Goal: Task Accomplishment & Management: Manage account settings

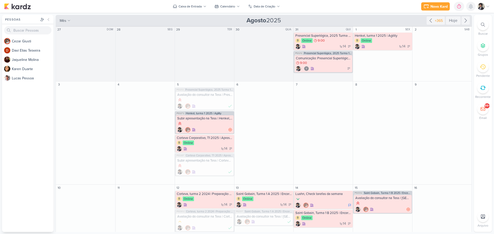
click at [471, 5] on icon at bounding box center [471, 6] width 4 height 5
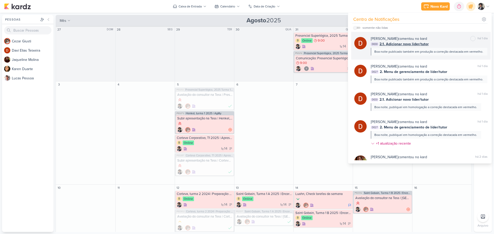
scroll to position [51, 0]
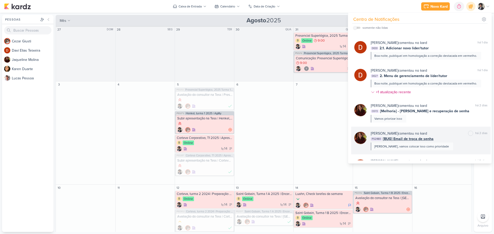
click at [414, 142] on span "[BUG] Email de troca de senha" at bounding box center [408, 138] width 51 height 5
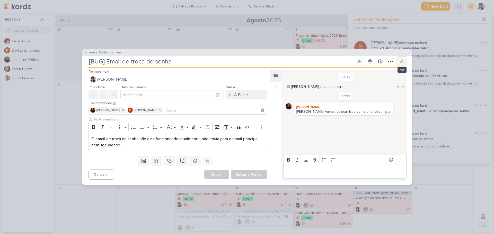
click at [404, 63] on icon at bounding box center [402, 61] width 6 height 6
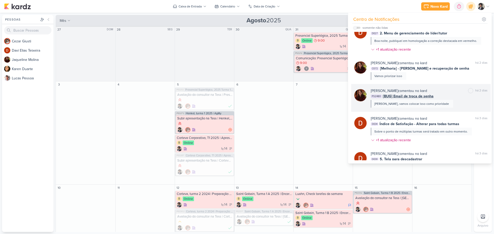
scroll to position [103, 0]
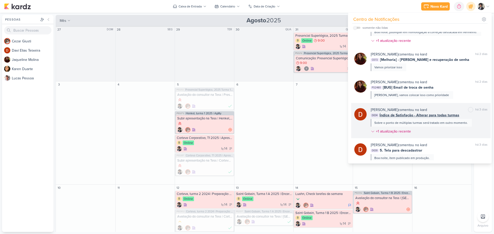
click at [407, 116] on span "Índice de Satisfação - Alterar para todas turmas" at bounding box center [420, 115] width 80 height 5
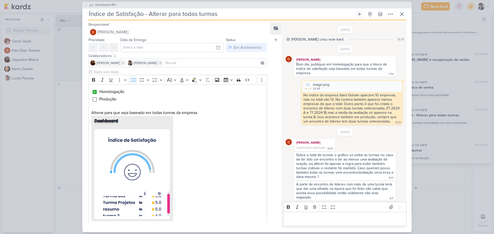
scroll to position [91, 0]
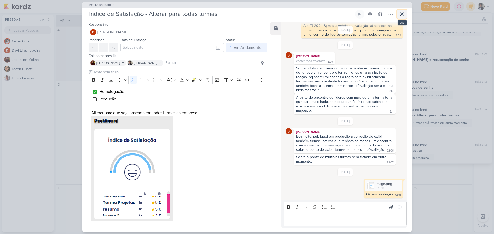
click at [402, 13] on icon at bounding box center [402, 14] width 6 height 6
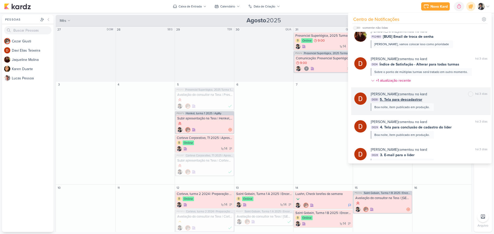
scroll to position [154, 0]
click at [406, 100] on span "5. Tela para descadastrar" at bounding box center [401, 98] width 42 height 5
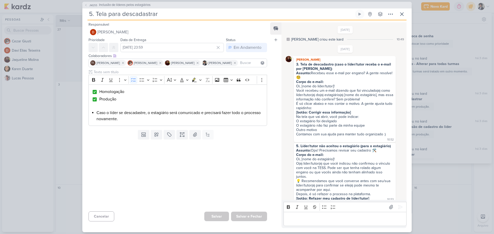
scroll to position [338, 0]
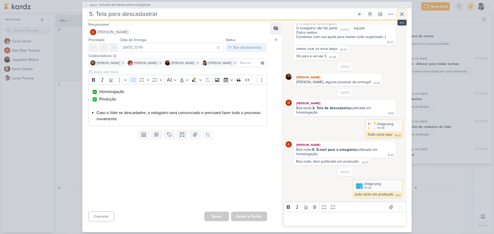
click at [402, 14] on icon at bounding box center [401, 14] width 3 height 3
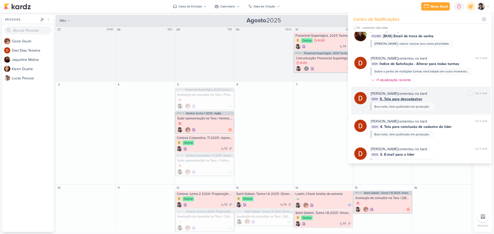
scroll to position [180, 0]
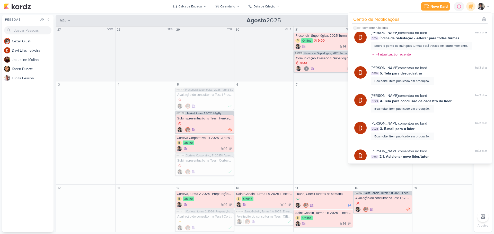
click at [400, 132] on div "Davi Elias Teixeira comentou no kard marcar como não lida há 3 dias DE28 3. E-m…" at bounding box center [429, 131] width 117 height 20
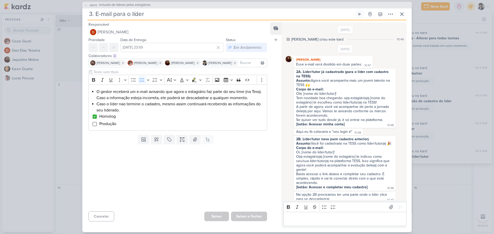
scroll to position [268, 0]
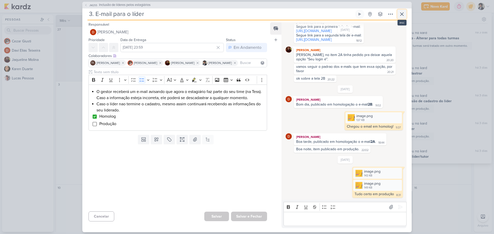
click at [400, 14] on icon at bounding box center [402, 14] width 6 height 6
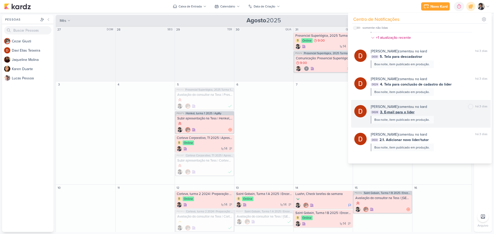
scroll to position [206, 0]
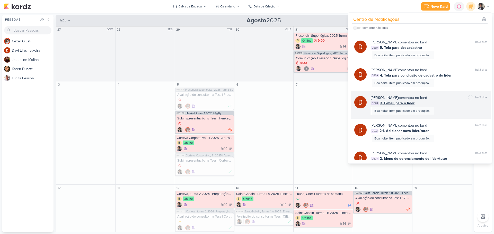
click at [404, 100] on div "Davi Elias Teixeira comentou no kard" at bounding box center [399, 97] width 56 height 5
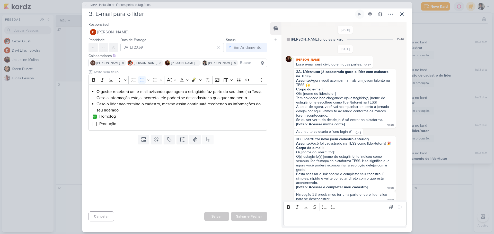
scroll to position [268, 0]
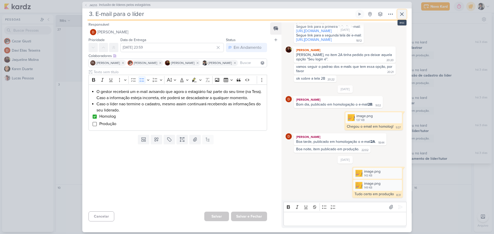
click at [402, 15] on icon at bounding box center [402, 14] width 6 height 6
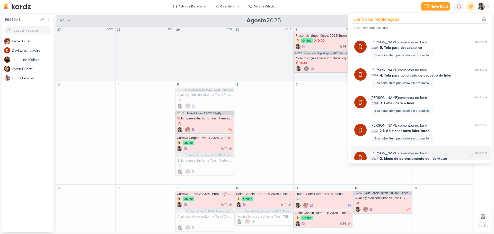
click at [408, 154] on div "Davi Elias Teixeira comentou no kard" at bounding box center [399, 153] width 56 height 5
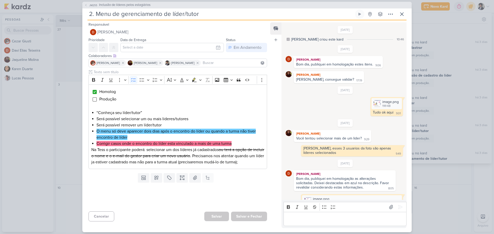
scroll to position [188, 0]
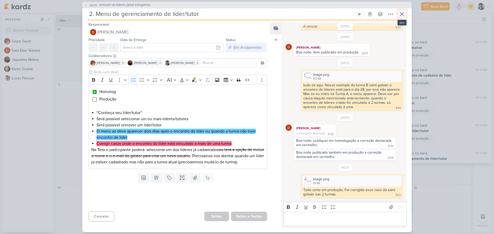
click at [402, 16] on icon at bounding box center [402, 14] width 6 height 6
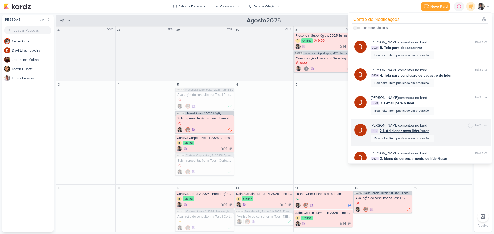
click at [412, 131] on span "2.1. Adicionar novo líder/tutor" at bounding box center [404, 130] width 49 height 5
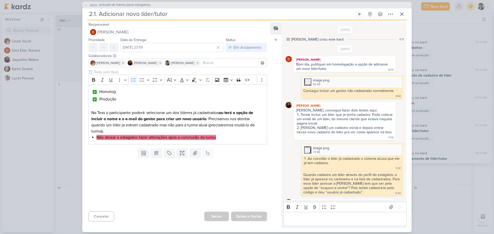
scroll to position [371, 0]
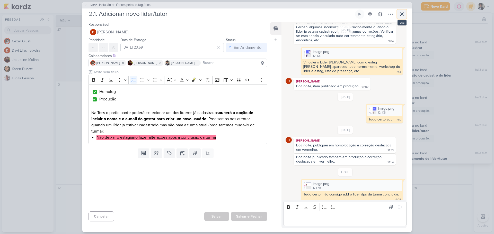
click at [400, 14] on icon at bounding box center [402, 14] width 6 height 6
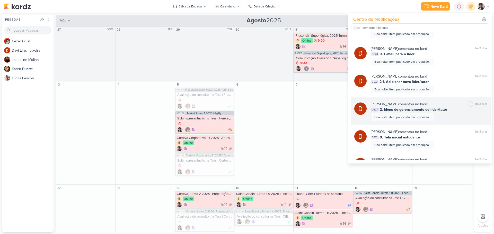
scroll to position [257, 0]
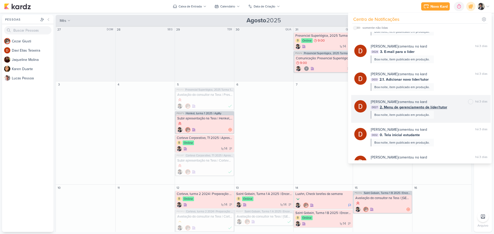
click at [412, 107] on span "2. Menu de gerenciamento de líder/tutor" at bounding box center [413, 107] width 67 height 5
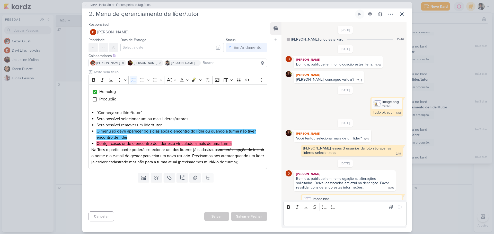
scroll to position [188, 0]
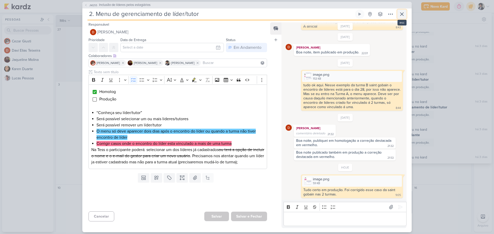
click at [402, 14] on icon at bounding box center [401, 14] width 3 height 3
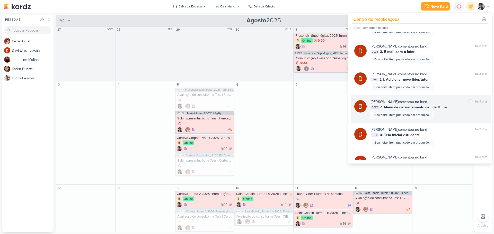
scroll to position [283, 0]
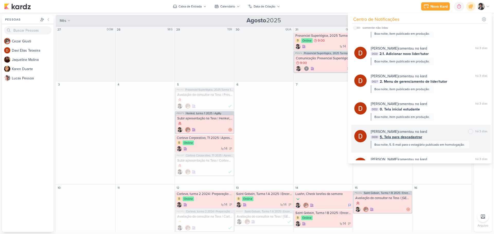
click at [405, 139] on span "5. Tela para descadastrar" at bounding box center [401, 137] width 42 height 5
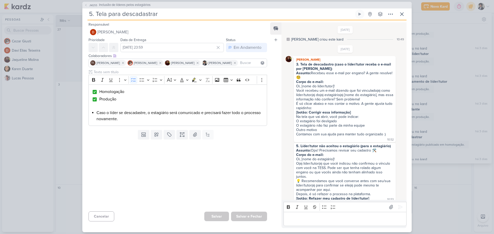
scroll to position [338, 0]
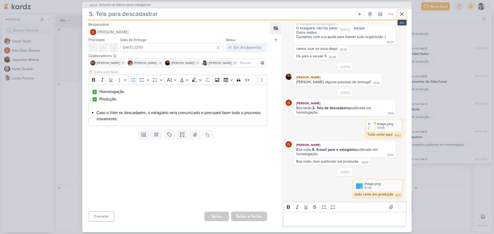
click at [404, 13] on icon at bounding box center [402, 14] width 6 height 6
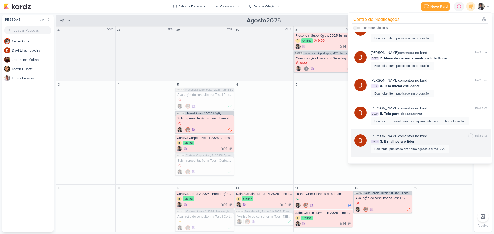
scroll to position [334, 0]
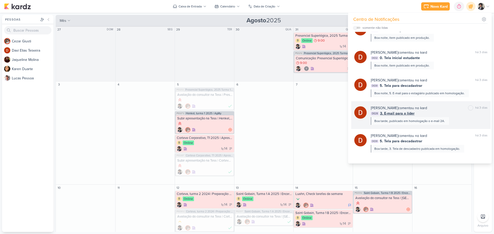
click at [398, 115] on span "3. E-mail para o líder" at bounding box center [397, 113] width 34 height 5
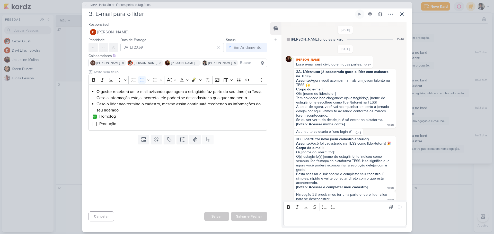
scroll to position [268, 0]
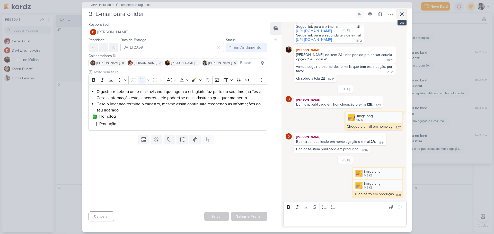
click at [401, 14] on icon at bounding box center [401, 14] width 3 height 3
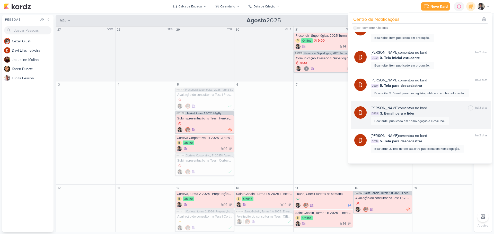
scroll to position [386, 0]
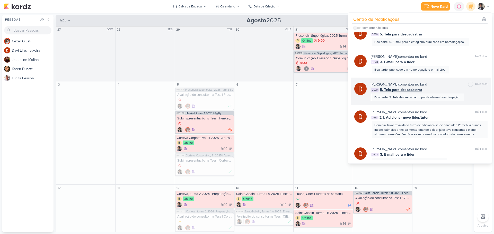
click at [405, 90] on span "5. Tela para descadastrar" at bounding box center [401, 89] width 42 height 5
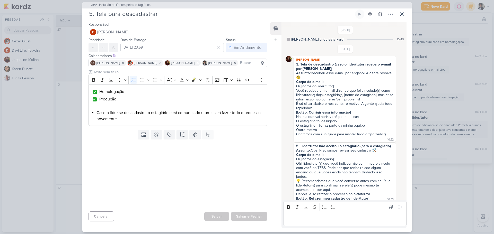
scroll to position [338, 0]
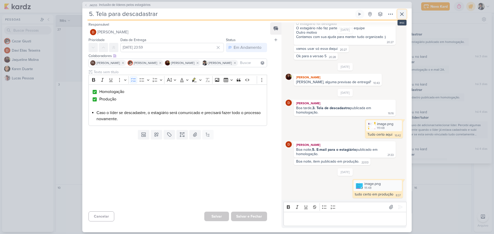
click at [401, 11] on icon at bounding box center [402, 14] width 6 height 6
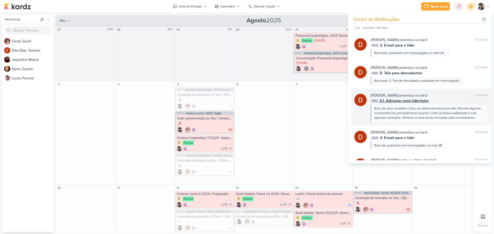
scroll to position [412, 0]
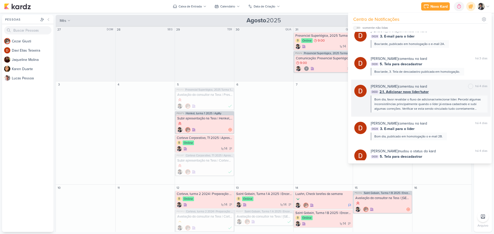
click at [405, 88] on div "Davi Elias Teixeira comentou no kard" at bounding box center [399, 86] width 56 height 5
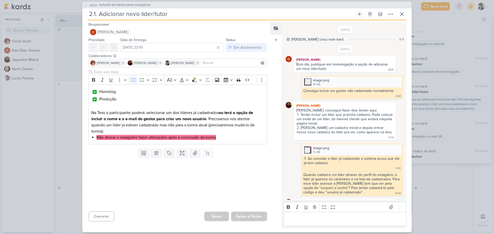
scroll to position [371, 0]
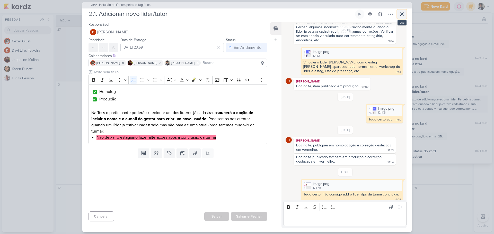
click at [401, 13] on icon at bounding box center [402, 14] width 6 height 6
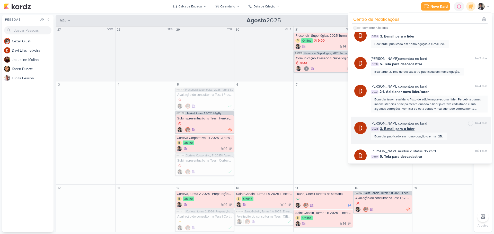
click at [401, 127] on span "3. E-mail para o líder" at bounding box center [397, 128] width 34 height 5
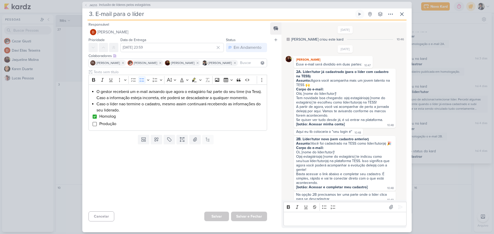
scroll to position [268, 0]
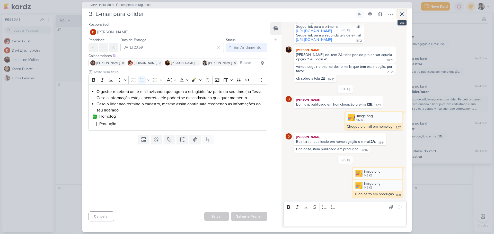
click at [401, 12] on icon at bounding box center [402, 14] width 6 height 6
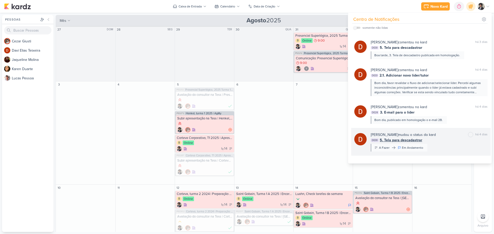
scroll to position [437, 0]
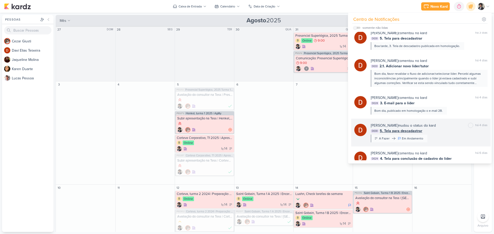
click at [409, 132] on span "5. Tela para descadastrar" at bounding box center [401, 130] width 42 height 5
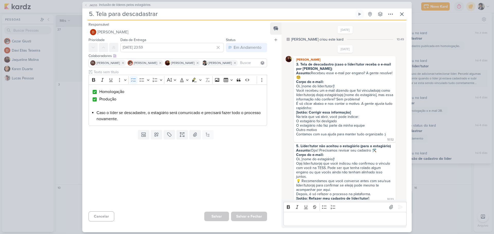
scroll to position [338, 0]
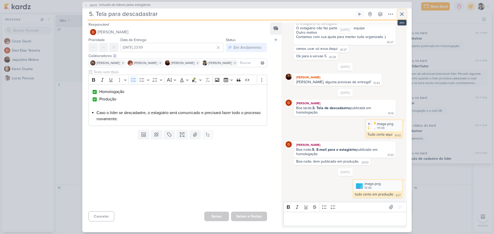
click at [403, 15] on icon at bounding box center [401, 14] width 3 height 3
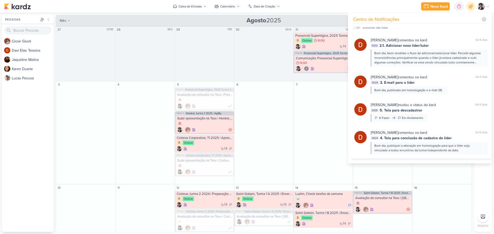
scroll to position [489, 0]
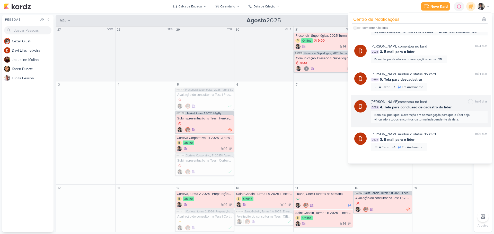
click at [407, 104] on div "Davi Elias Teixeira comentou no kard" at bounding box center [399, 101] width 56 height 5
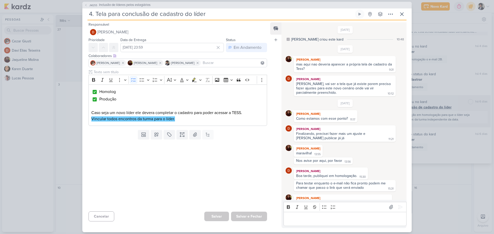
scroll to position [245, 0]
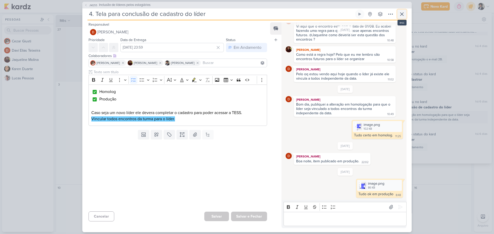
click at [401, 14] on icon at bounding box center [402, 14] width 6 height 6
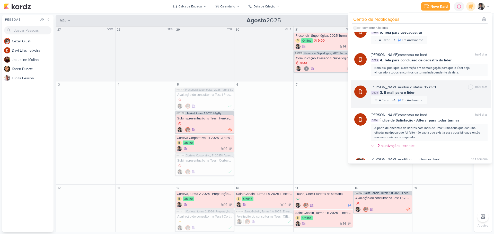
scroll to position [540, 0]
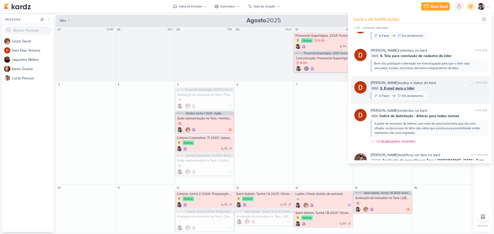
click at [394, 91] on div "Davi Elias Teixeira mudou o status do kard marcar como não lida há 6 dias DE28 …" at bounding box center [429, 90] width 117 height 20
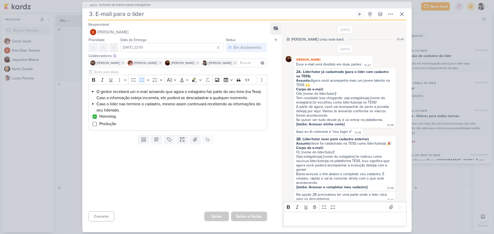
scroll to position [268, 0]
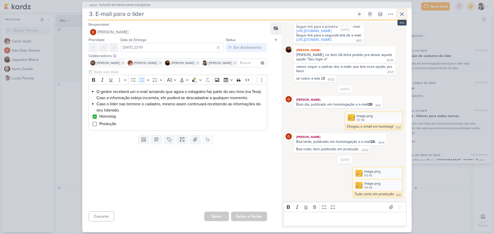
click at [400, 16] on icon at bounding box center [402, 14] width 6 height 6
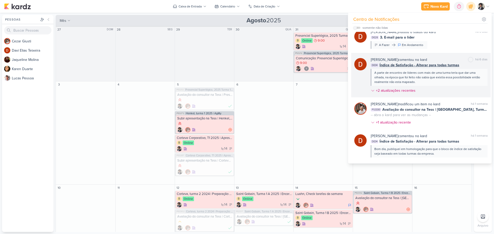
scroll to position [592, 0]
click at [401, 60] on div "Davi Elias Teixeira comentou no kard" at bounding box center [399, 59] width 56 height 5
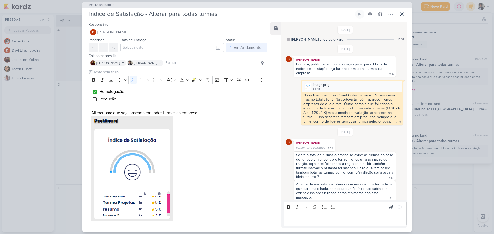
scroll to position [91, 0]
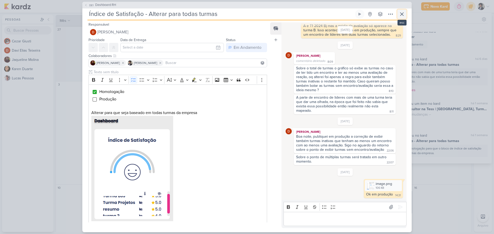
click at [402, 13] on icon at bounding box center [402, 14] width 6 height 6
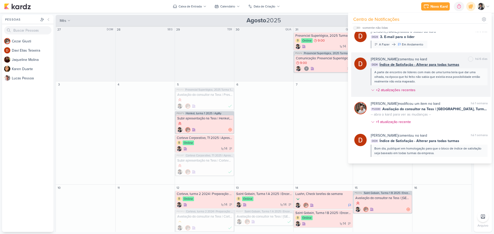
scroll to position [618, 0]
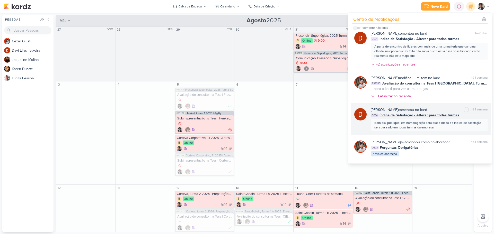
click at [405, 118] on span "Índice de Satisfação - Alterar para todas turmas" at bounding box center [420, 115] width 80 height 5
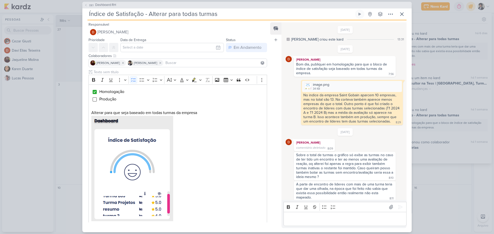
scroll to position [91, 0]
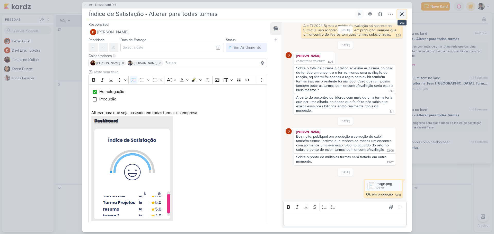
click at [402, 16] on icon at bounding box center [402, 14] width 6 height 6
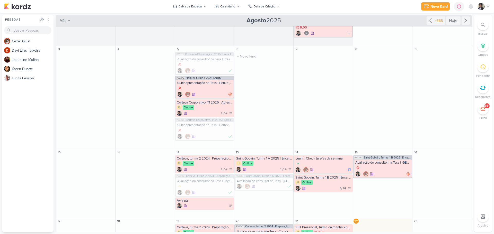
scroll to position [103, 0]
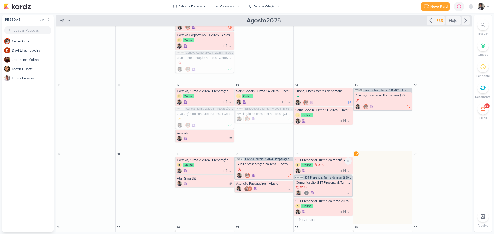
click at [329, 166] on div "B Online 9:30" at bounding box center [323, 165] width 56 height 5
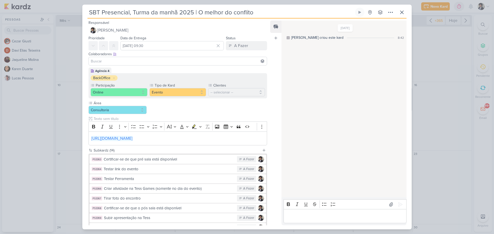
click at [153, 13] on input "SBT Presencial, Turma da manhã 2025 | O melhor do conflito" at bounding box center [220, 12] width 267 height 9
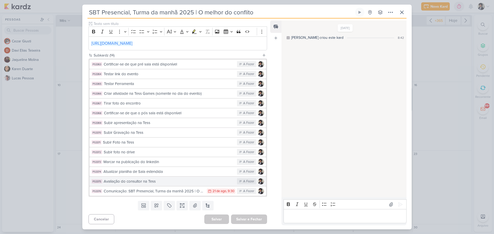
click at [171, 184] on div "Avaliação do consultor na Tess" at bounding box center [169, 182] width 131 height 6
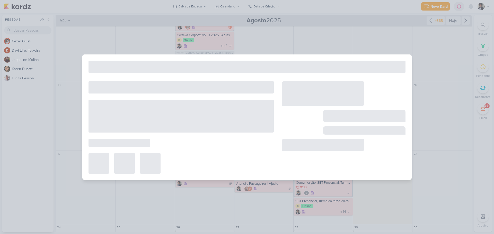
type input "Avaliação do consultor na Tess"
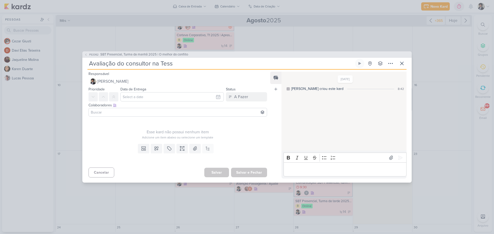
click at [178, 67] on input "Avaliação do consultor na Tess" at bounding box center [220, 63] width 267 height 9
type input "Avaliação do consultor na Tess |"
paste input "SBT Presencial, Turma da manhã 2025 | O melhor do conflito"
type input "Avaliação do consultor na Tess | SBT Presencial, Turma da manhã 2025 | O melhor…"
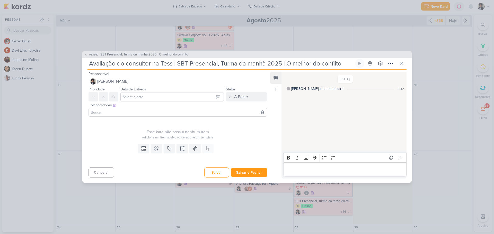
click at [209, 65] on input "Avaliação do consultor na Tess | SBT Presencial, Turma da manhã 2025 | O melhor…" at bounding box center [220, 63] width 267 height 9
type input "Avaliação do consultor na Tess | SBT , Turma da manhã 2025 | O melhor do confli…"
click at [192, 65] on input "Avaliação do consultor na Tess | SBT , Turma da manhã 2025 | O melhor do confli…" at bounding box center [220, 63] width 267 height 9
type input "Avaliação do consultor na Tess | SBT Turma da manhã 2025 | O melhor do conflito"
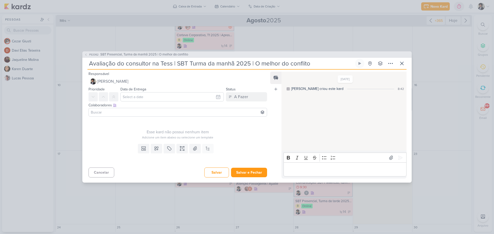
type input "Avaliação do consultor na Tess | SBTTurma da manhã 2025 | O melhor do conflito"
type input "Avaliação do consultor na Tess | SBT Turma da manhã 2025 | O melhor do conflito"
click at [210, 65] on input "Avaliação do consultor na Tess | SBT Turma da manhã 2025 | O melhor do conflito" at bounding box center [220, 63] width 267 height 9
type input "Avaliação do consultor na Tess | SBT Turma manhã 2025 | O melhor do conflito"
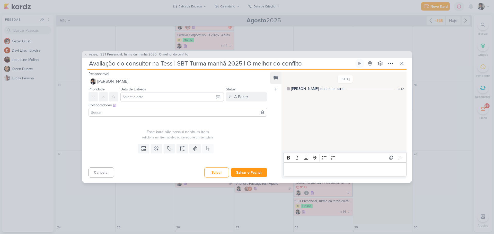
click at [234, 63] on input "Avaliação do consultor na Tess | SBT Turma manhã 2025 | O melhor do conflito" at bounding box center [220, 63] width 267 height 9
type input "Avaliação do consultor na Tess | SBT Turma manhã e tard| O melhor do conflito"
type input "Avaliação do consultor na Tess | SBT Turma manhã e tarde| O melhor do conflito"
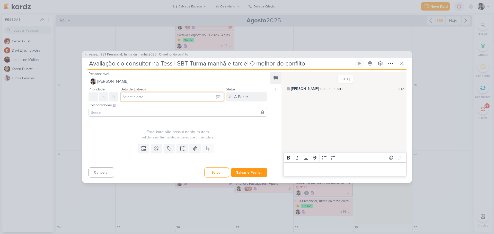
click at [142, 94] on input "text" at bounding box center [171, 96] width 103 height 9
click at [208, 146] on div "22" at bounding box center [209, 147] width 8 height 8
type input "[DATE] 23:59"
click at [116, 130] on div "Esse kard não possui nenhum item" at bounding box center [178, 132] width 179 height 6
click at [113, 108] on div at bounding box center [178, 112] width 179 height 9
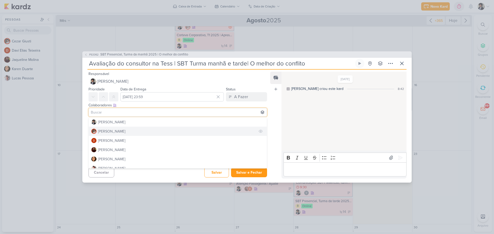
click at [117, 131] on div "[PERSON_NAME]" at bounding box center [111, 131] width 27 height 5
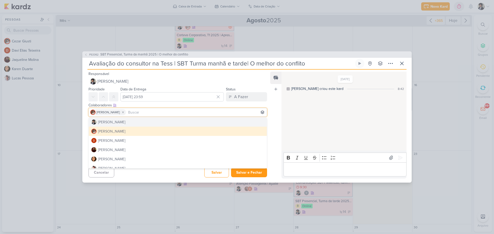
click at [87, 124] on div "Esse kard não possui nenhum item Adicione um item abaixo ou selecione um templa…" at bounding box center [175, 130] width 187 height 23
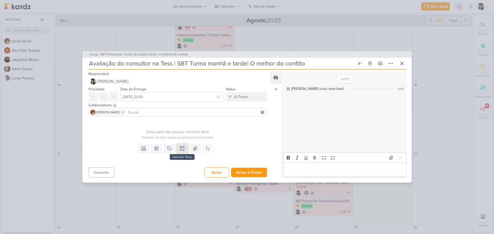
click at [180, 148] on icon at bounding box center [182, 148] width 5 height 5
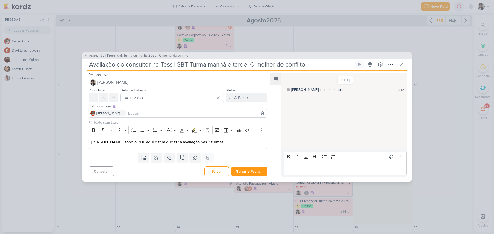
click at [172, 169] on div "Cancelar [GEOGRAPHIC_DATA] Salvar e Fechar Ctrl + Enter" at bounding box center [175, 171] width 187 height 13
click at [217, 142] on p "[PERSON_NAME], sobe o PDF aqui e tem que fzr a avaliação nas 2 turmas." at bounding box center [177, 142] width 173 height 6
click at [247, 172] on button "Salvar e Fechar" at bounding box center [249, 172] width 36 height 10
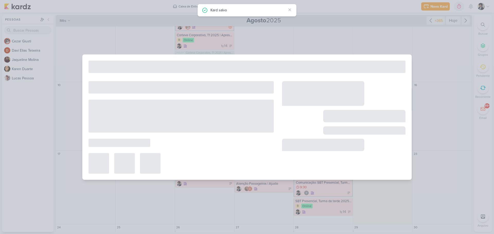
type input "SBT Presencial, Turma da manhã 2025 | O melhor do conflito"
type input "[DATE] 09:30"
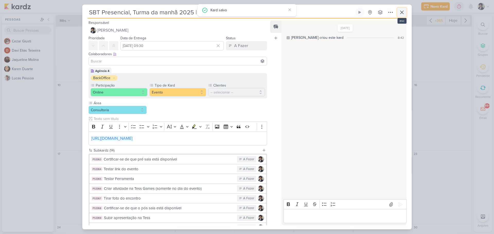
click at [399, 13] on icon at bounding box center [402, 12] width 6 height 6
